Goal: Navigation & Orientation: Find specific page/section

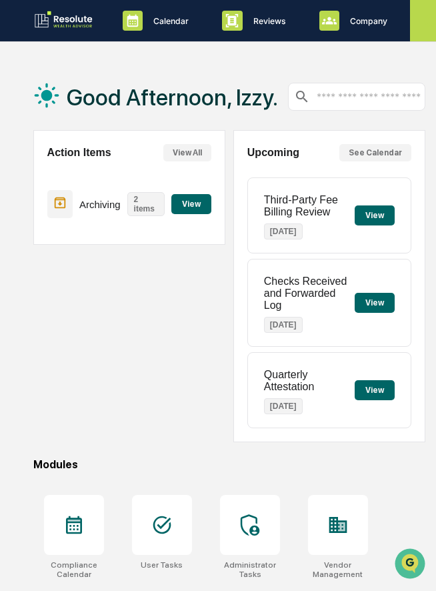
click at [429, 23] on icon at bounding box center [430, 20] width 15 height 15
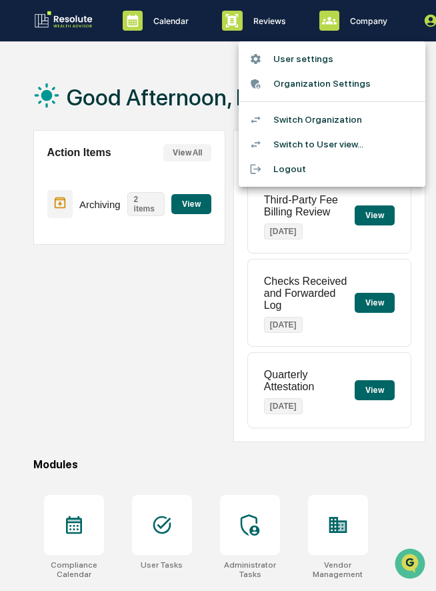
click at [122, 431] on div at bounding box center [218, 295] width 436 height 591
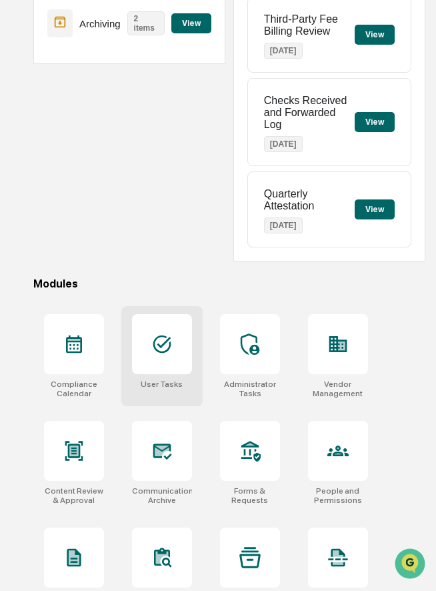
scroll to position [183, 0]
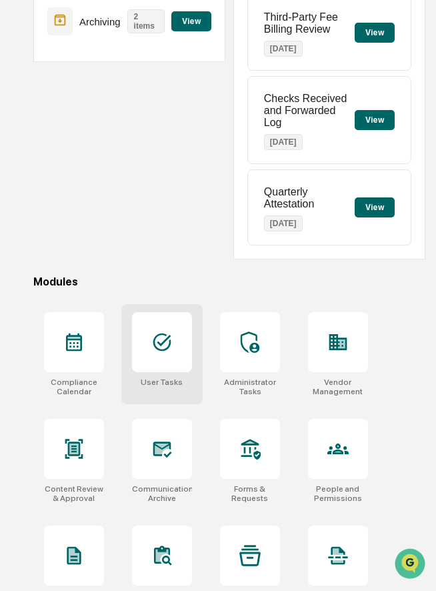
click at [158, 342] on icon at bounding box center [161, 341] width 21 height 21
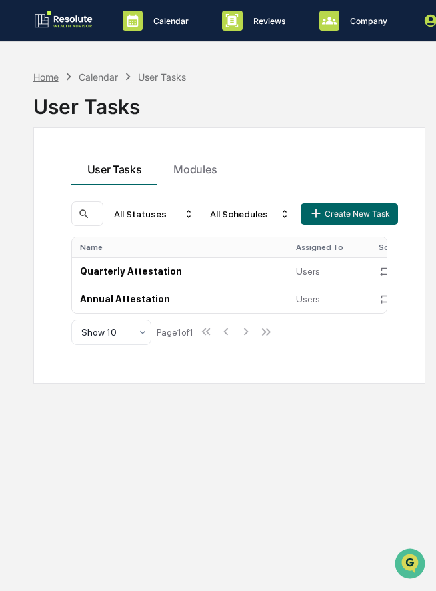
click at [49, 75] on div "Home" at bounding box center [45, 76] width 25 height 11
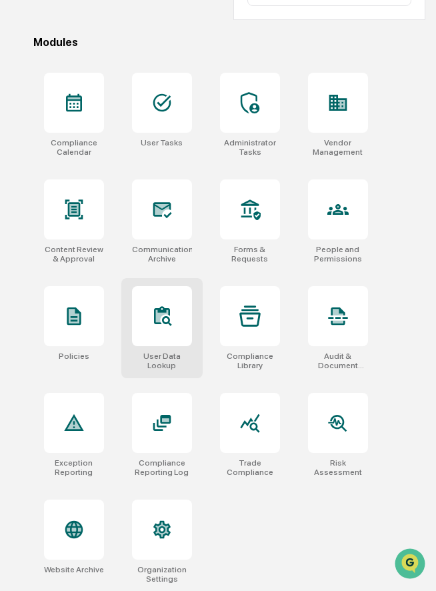
scroll to position [425, 0]
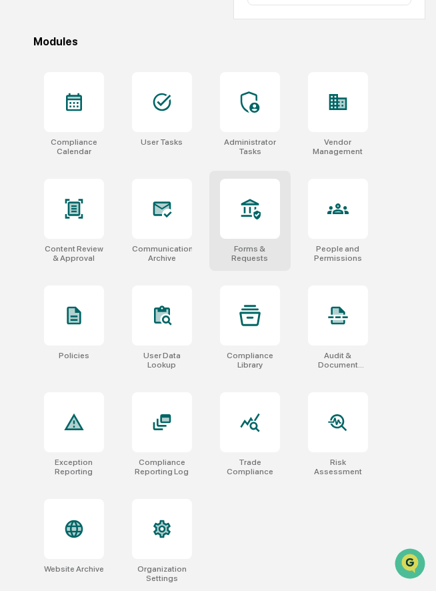
click at [244, 234] on div at bounding box center [250, 209] width 60 height 60
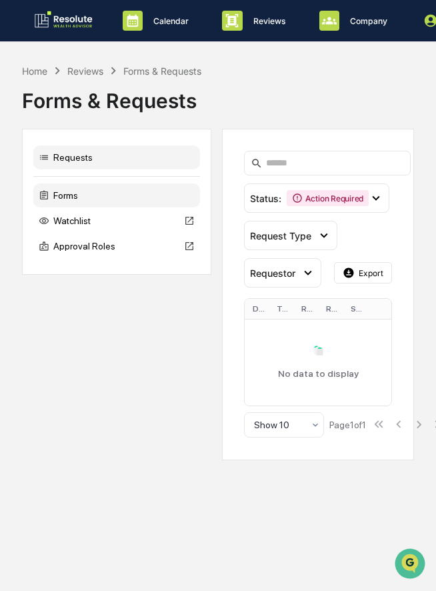
click at [101, 201] on div "Forms" at bounding box center [116, 195] width 167 height 24
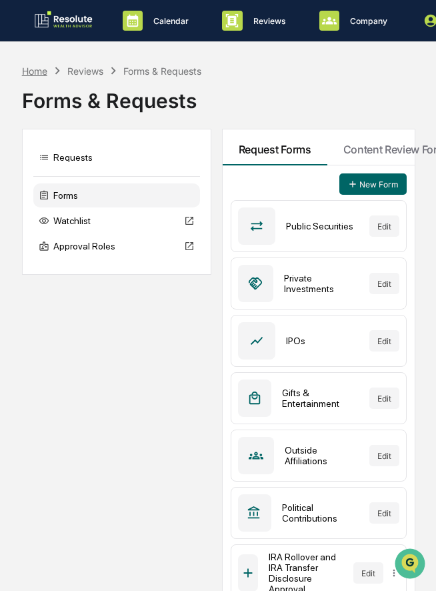
click at [26, 71] on div "Home" at bounding box center [34, 70] width 25 height 11
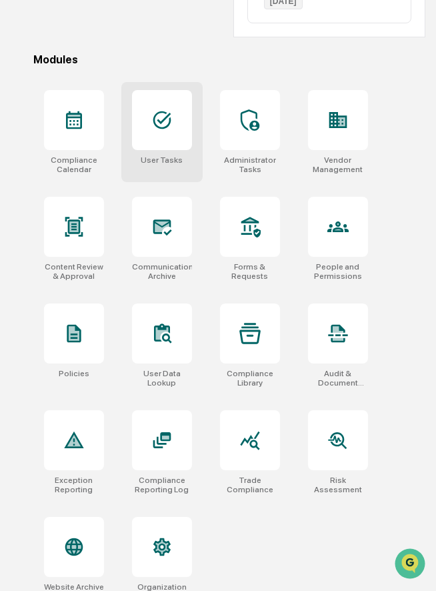
scroll to position [425, 0]
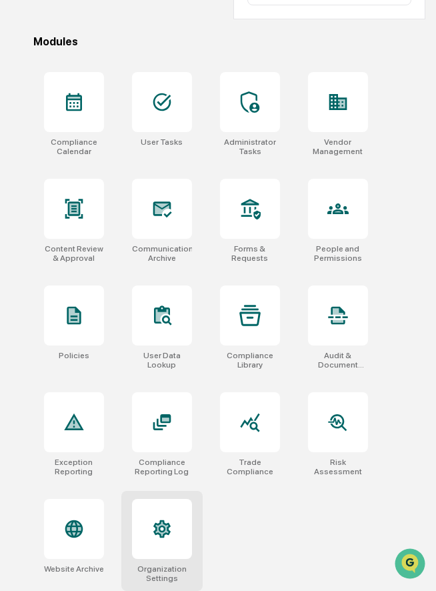
click at [167, 530] on icon at bounding box center [161, 529] width 17 height 18
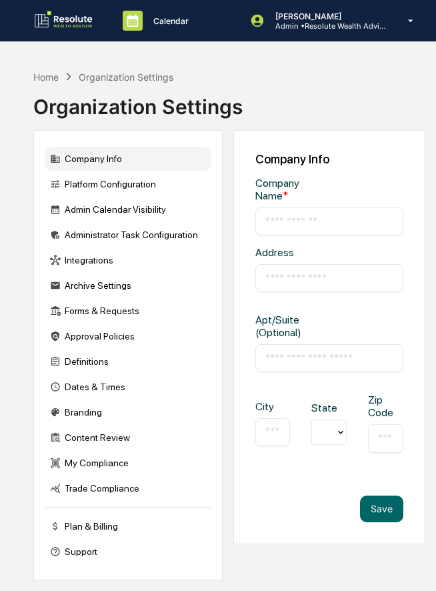
type input "**********"
type input "*********"
type input "*******"
type input "*****"
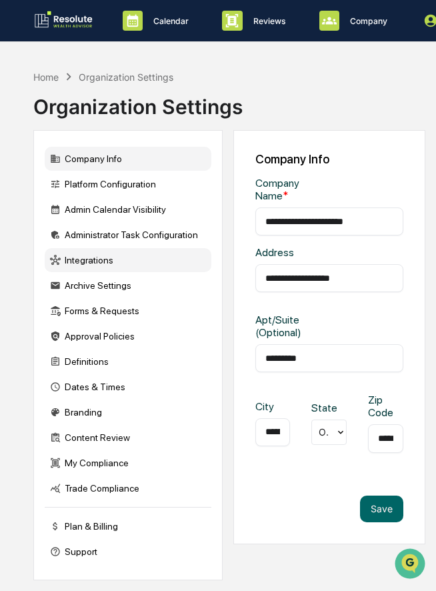
click at [101, 257] on div "Integrations" at bounding box center [128, 260] width 167 height 24
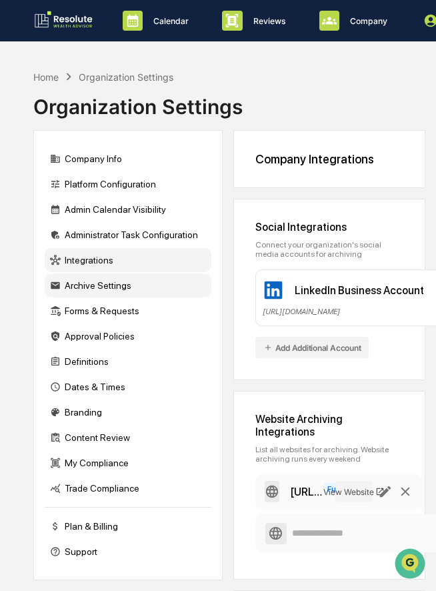
click at [93, 284] on div "Archive Settings" at bounding box center [128, 285] width 167 height 24
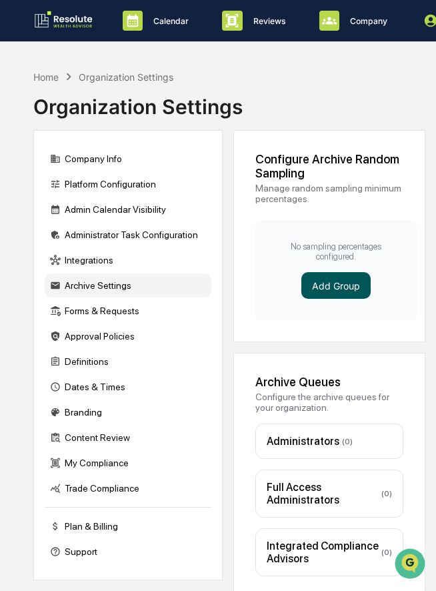
click at [336, 287] on button "Add Group" at bounding box center [335, 285] width 69 height 27
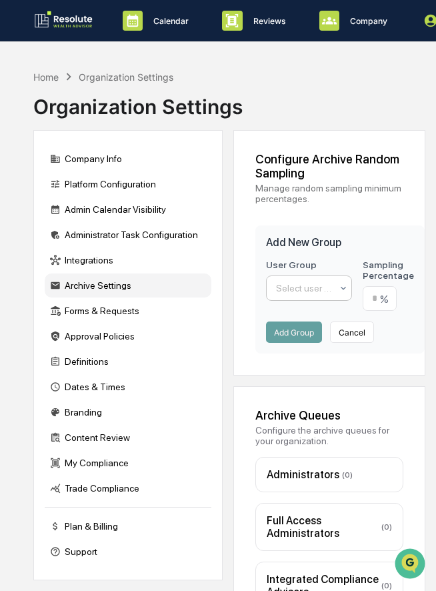
click at [327, 284] on div at bounding box center [304, 287] width 56 height 13
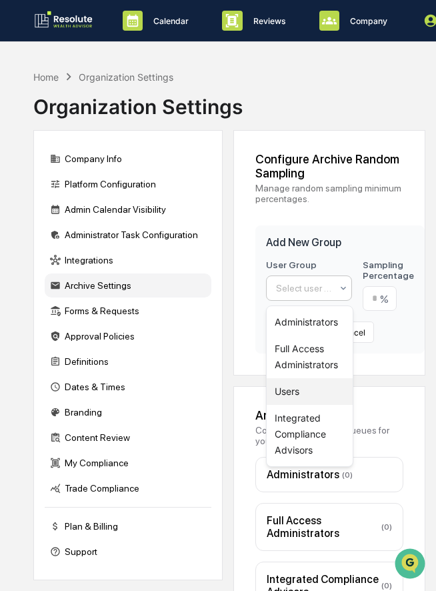
click at [297, 390] on div "Users" at bounding box center [310, 391] width 86 height 27
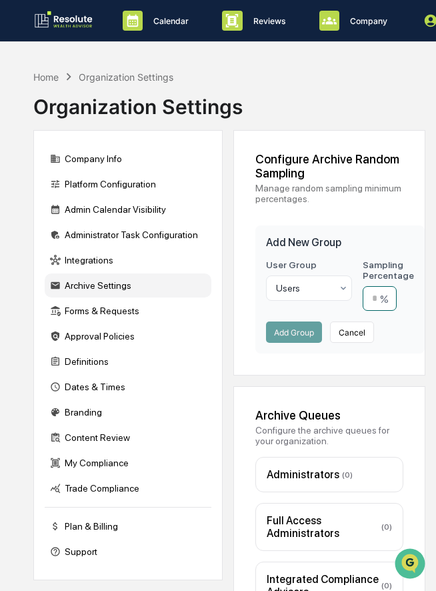
click at [373, 302] on input "number" at bounding box center [380, 298] width 34 height 25
type input "**"
click at [295, 336] on button "Add Group" at bounding box center [294, 331] width 56 height 21
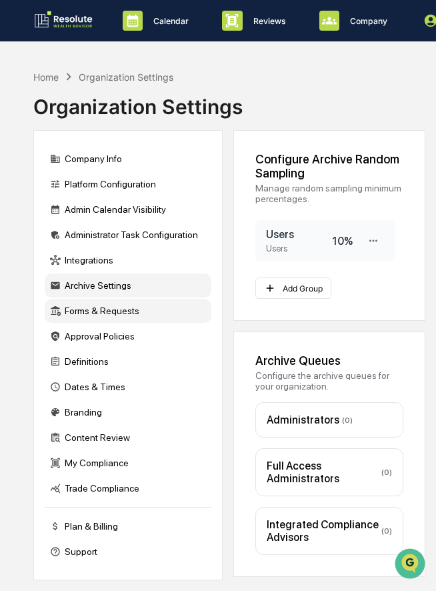
click at [125, 314] on div "Forms & Requests" at bounding box center [128, 311] width 167 height 24
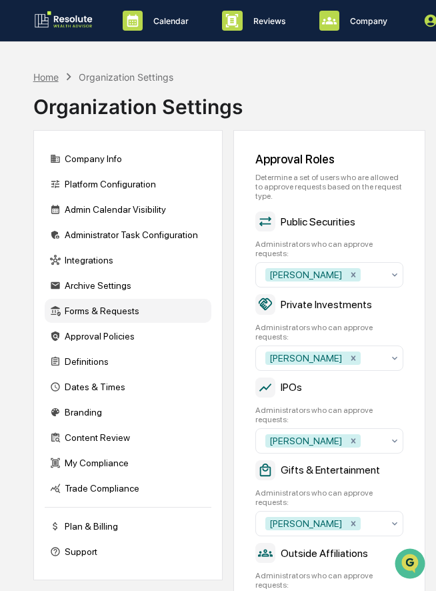
click at [45, 77] on div "Home" at bounding box center [45, 76] width 25 height 11
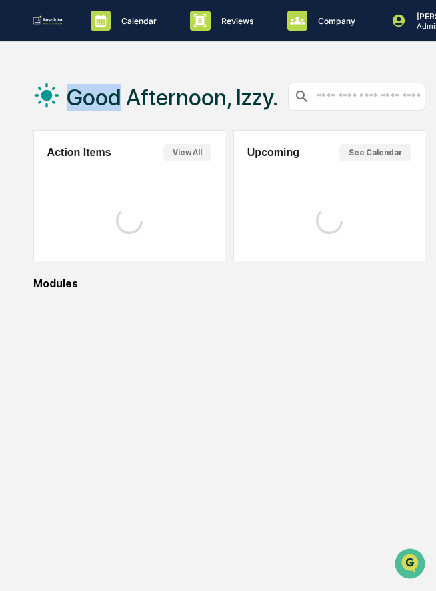
click at [45, 77] on div "Good Afternoon, Izzy." at bounding box center [155, 96] width 245 height 67
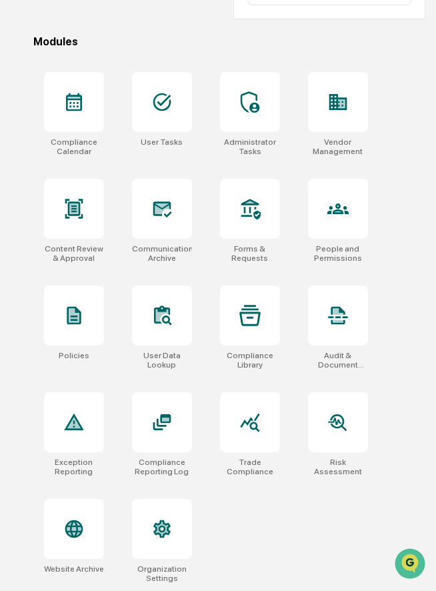
scroll to position [425, 0]
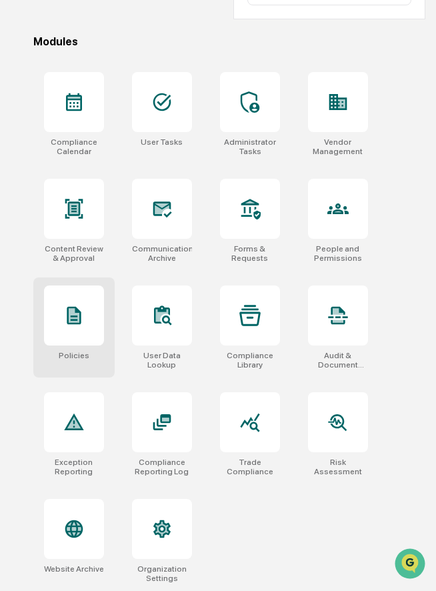
click at [79, 315] on icon at bounding box center [74, 316] width 14 height 18
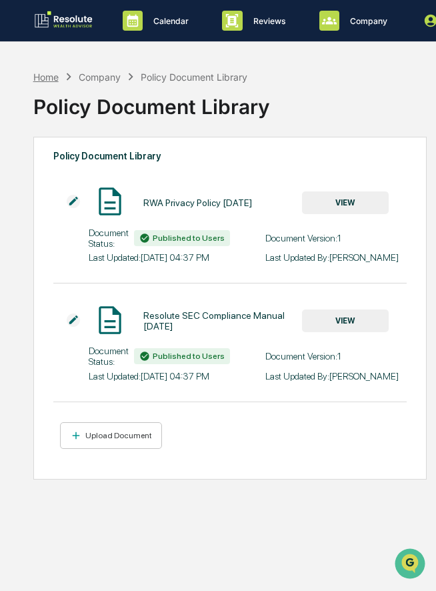
click at [43, 77] on div "Home" at bounding box center [45, 76] width 25 height 11
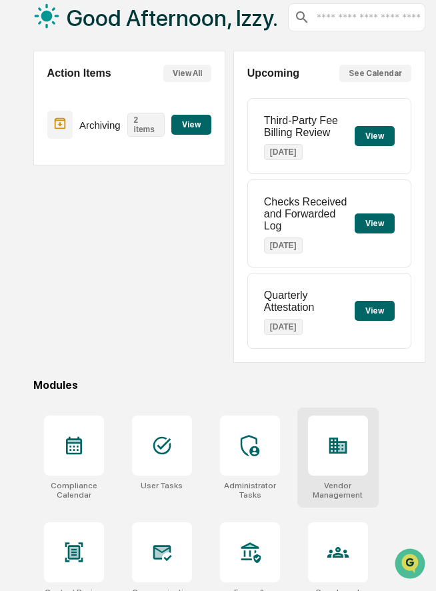
scroll to position [80, 0]
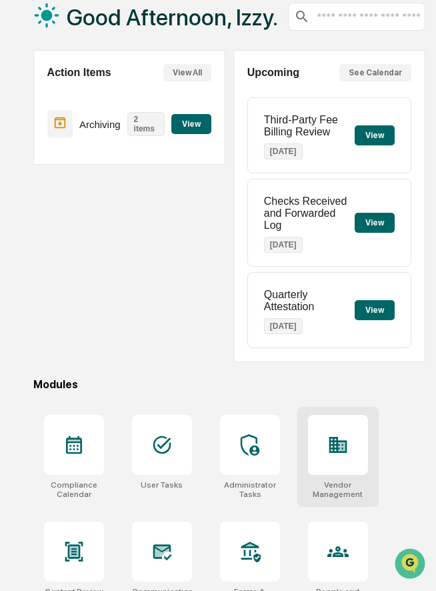
click at [327, 451] on icon at bounding box center [337, 444] width 21 height 21
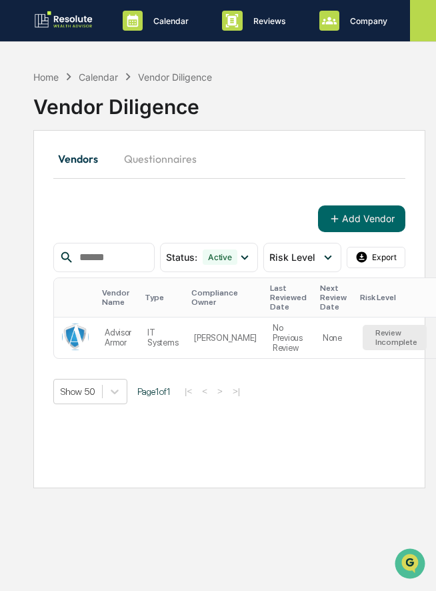
click at [429, 23] on icon at bounding box center [430, 20] width 15 height 15
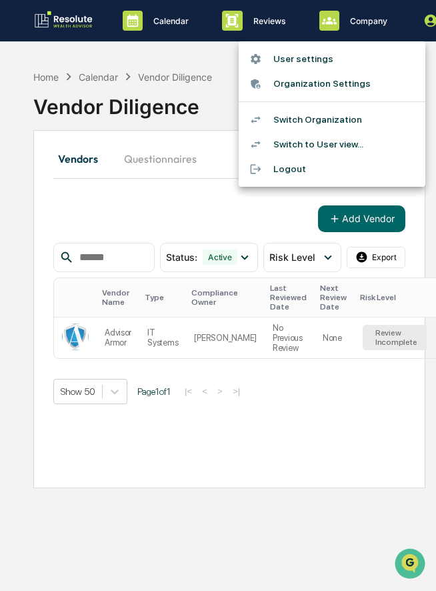
click at [429, 16] on div at bounding box center [218, 295] width 436 height 591
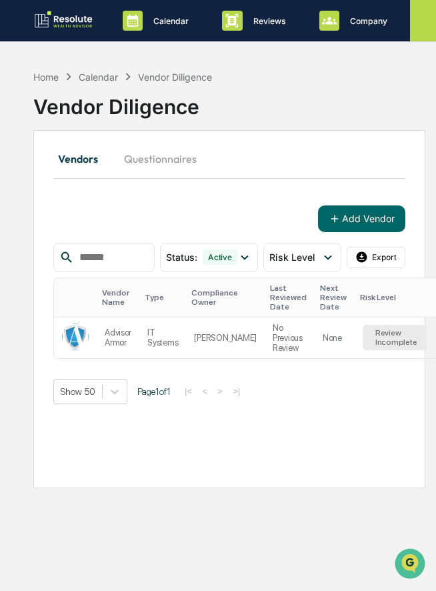
click at [425, 23] on icon at bounding box center [431, 21] width 13 height 13
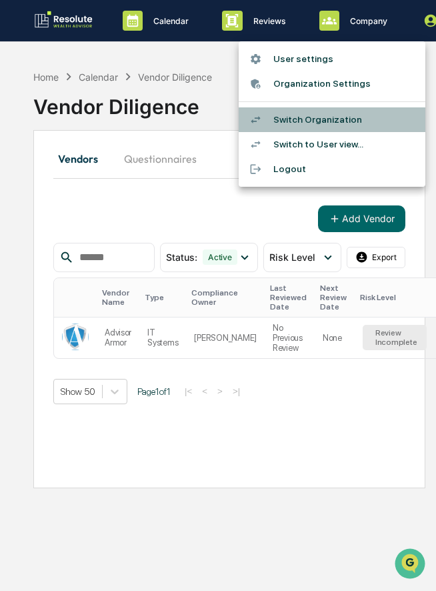
click at [311, 114] on li "Switch Organization" at bounding box center [332, 119] width 187 height 25
